Goal: Transaction & Acquisition: Obtain resource

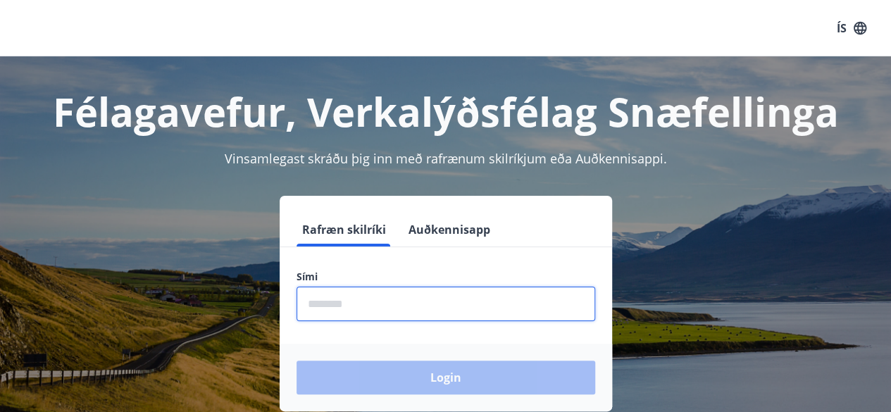
click at [427, 313] on input "phone" at bounding box center [446, 304] width 299 height 35
type input "********"
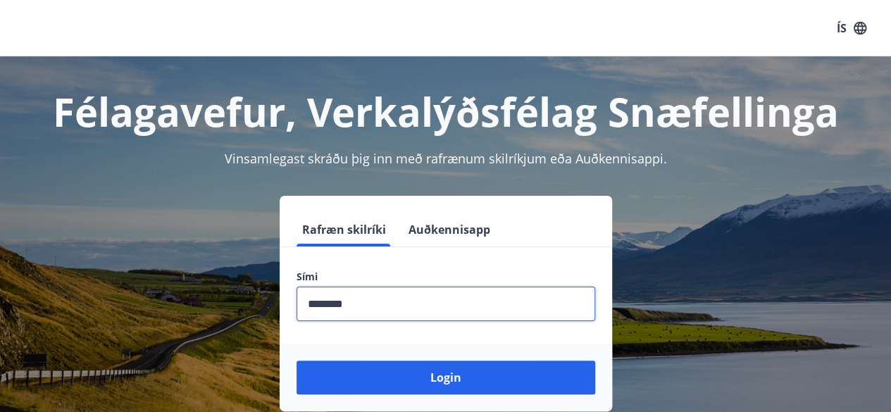
click at [297, 361] on button "Login" at bounding box center [446, 378] width 299 height 34
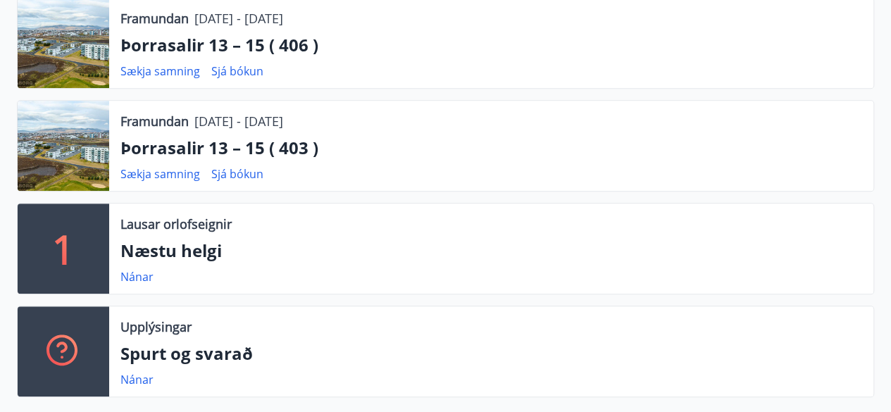
scroll to position [338, 0]
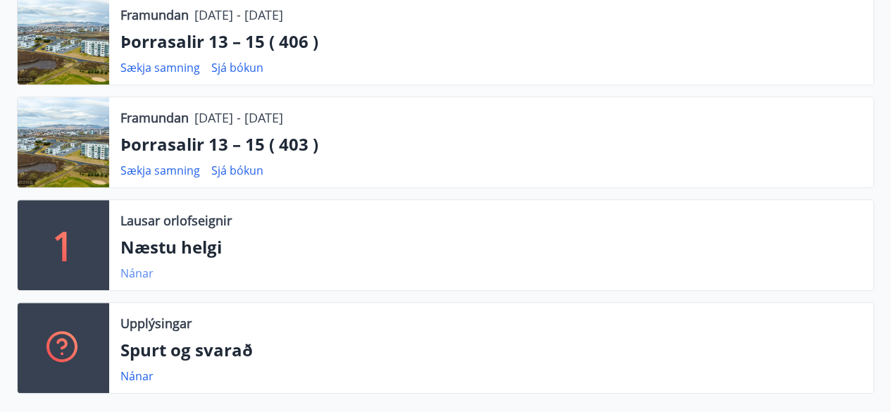
click at [137, 273] on link "Nánar" at bounding box center [136, 273] width 33 height 15
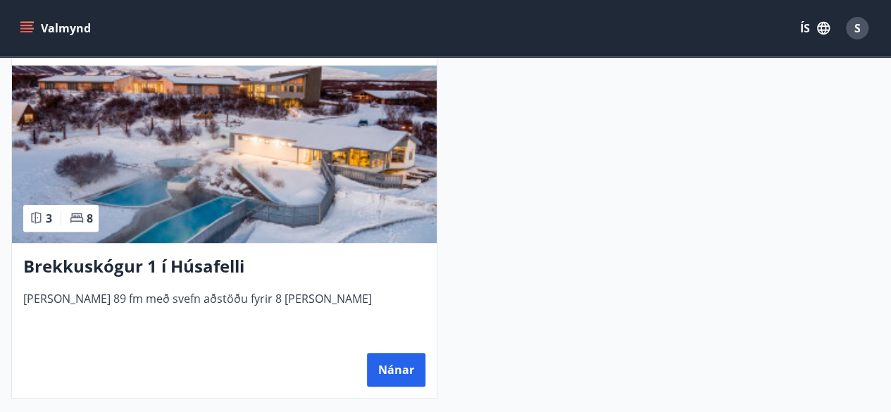
scroll to position [344, 0]
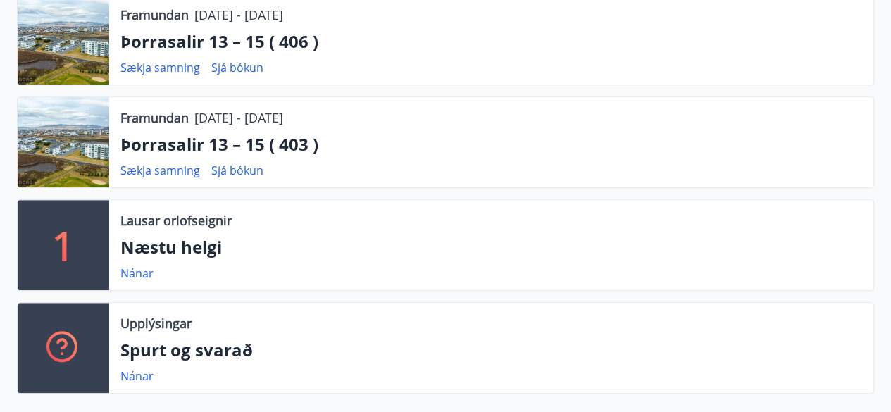
scroll to position [307, 0]
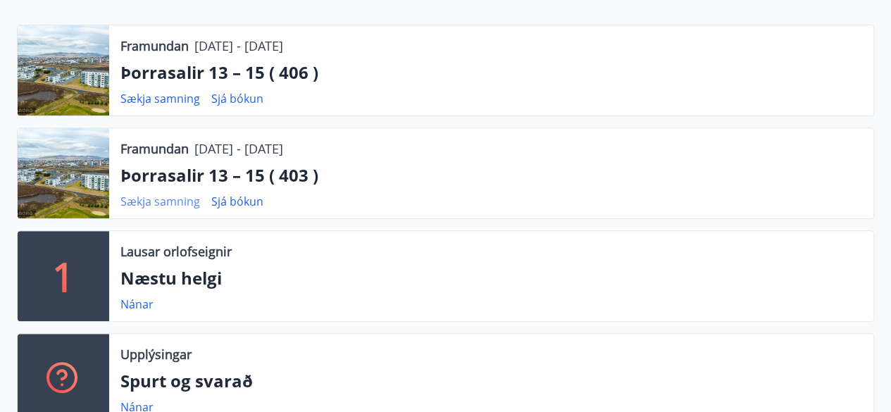
click at [194, 198] on link "Sækja samning" at bounding box center [160, 201] width 80 height 15
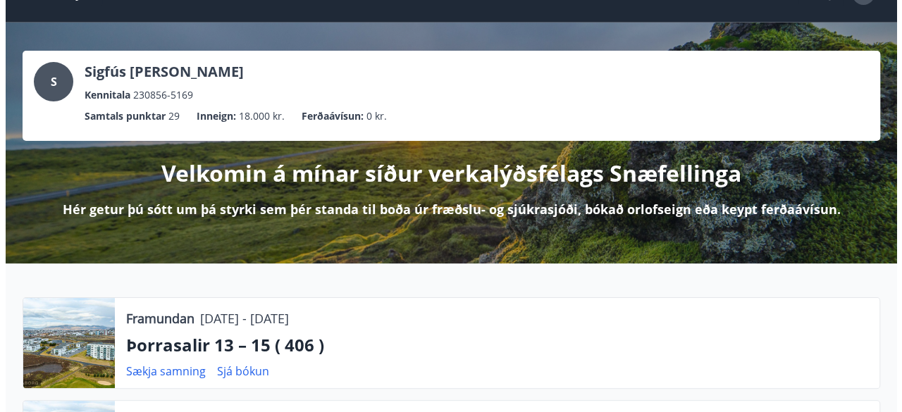
scroll to position [0, 0]
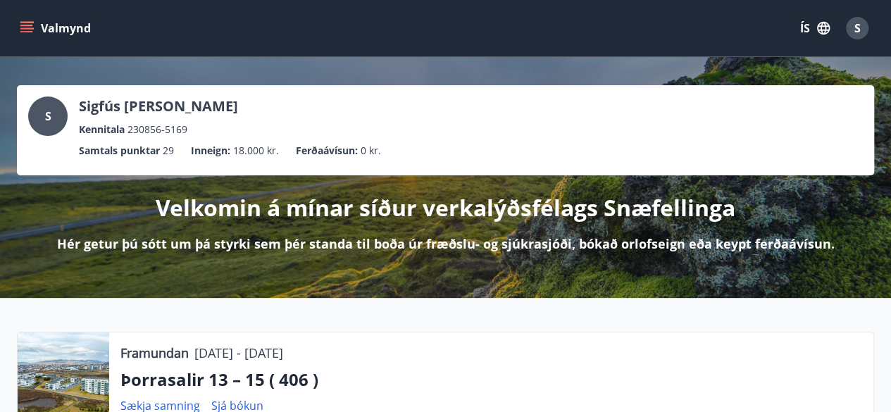
click at [858, 30] on span "S" at bounding box center [858, 27] width 6 height 15
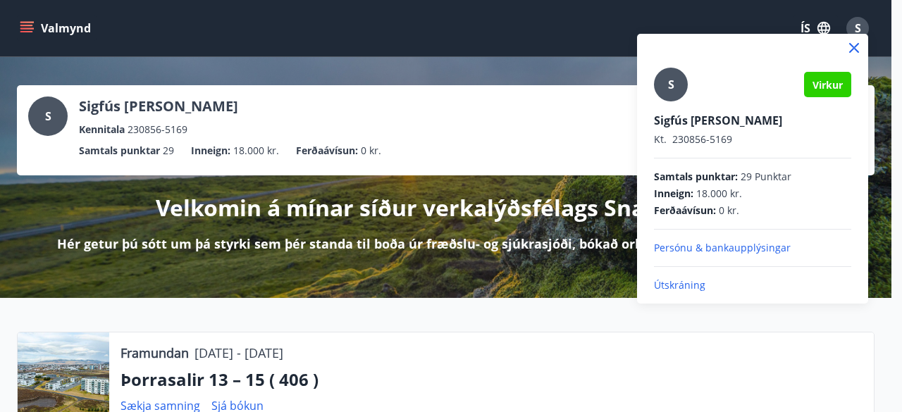
click at [679, 280] on p "Útskráning" at bounding box center [752, 285] width 197 height 14
